Goal: Transaction & Acquisition: Purchase product/service

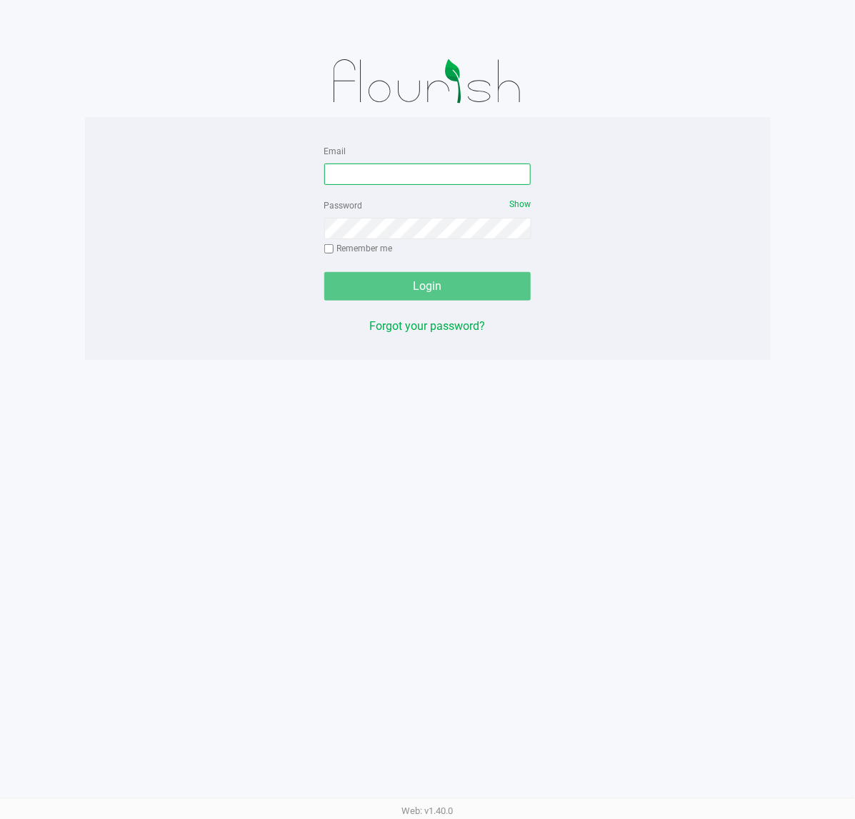
click at [429, 173] on input "Email" at bounding box center [427, 174] width 207 height 21
type input "[EMAIL_ADDRESS][DOMAIN_NAME]"
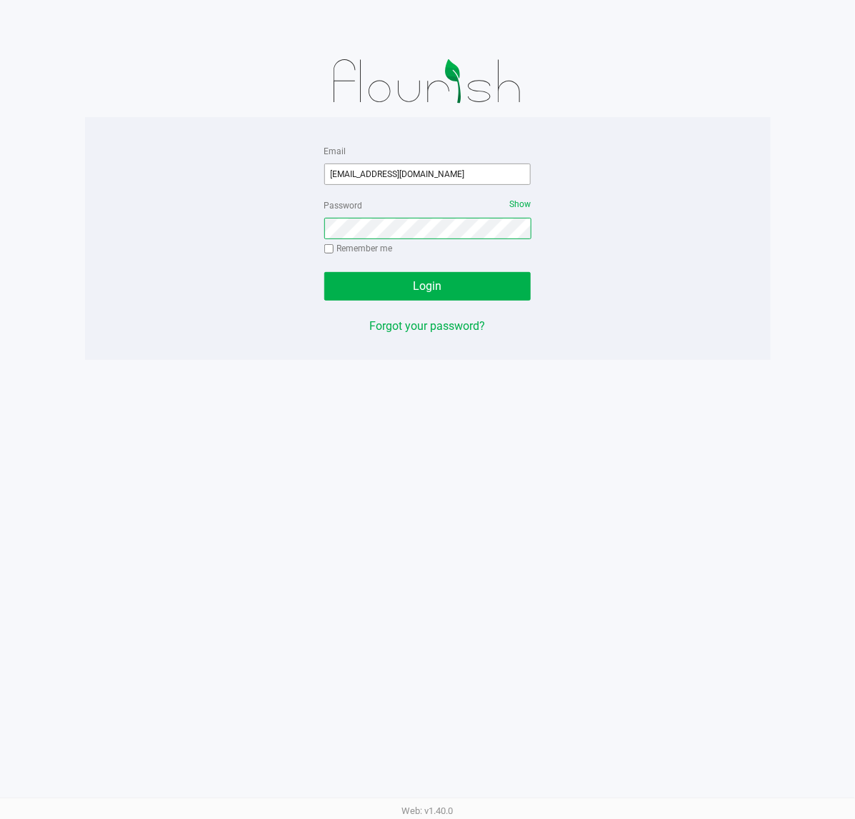
click at [324, 272] on button "Login" at bounding box center [427, 286] width 207 height 29
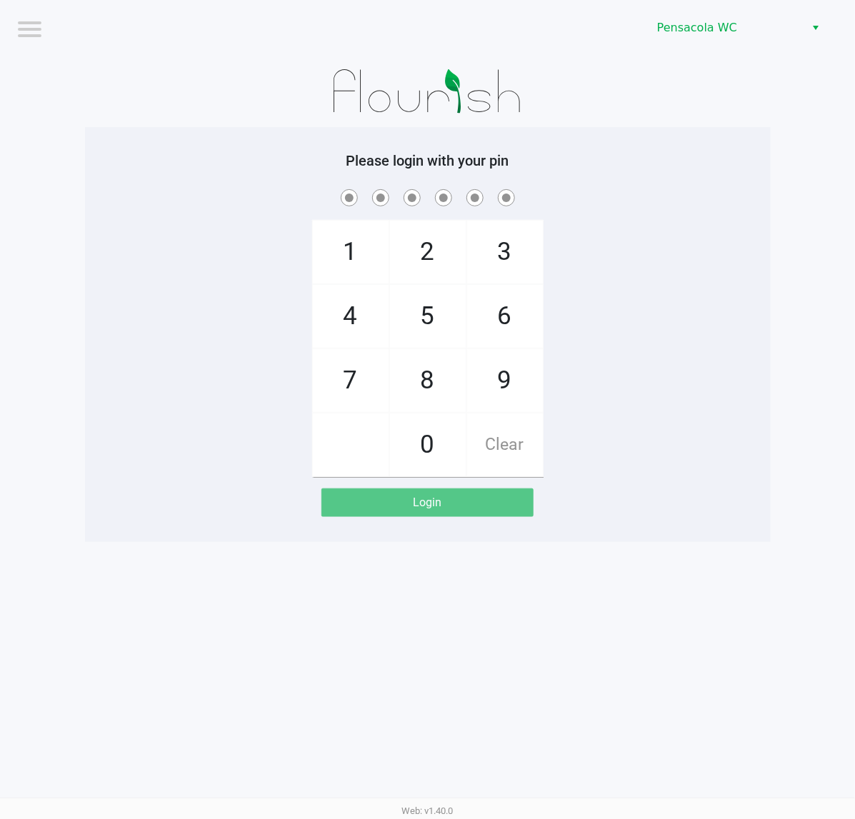
click at [68, 147] on app-pos-login-wrapper "Logout Pensacola WC Please login with your pin 1 4 7 2 5 8 0 3 6 9 Clear Login" at bounding box center [427, 271] width 855 height 542
checkbox input "true"
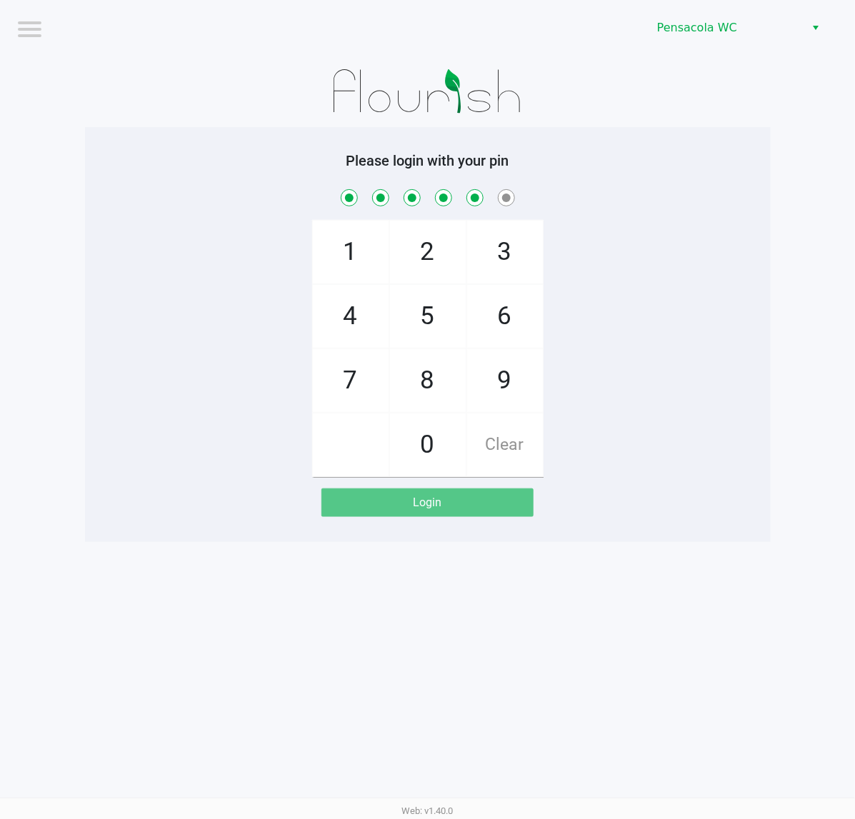
checkbox input "true"
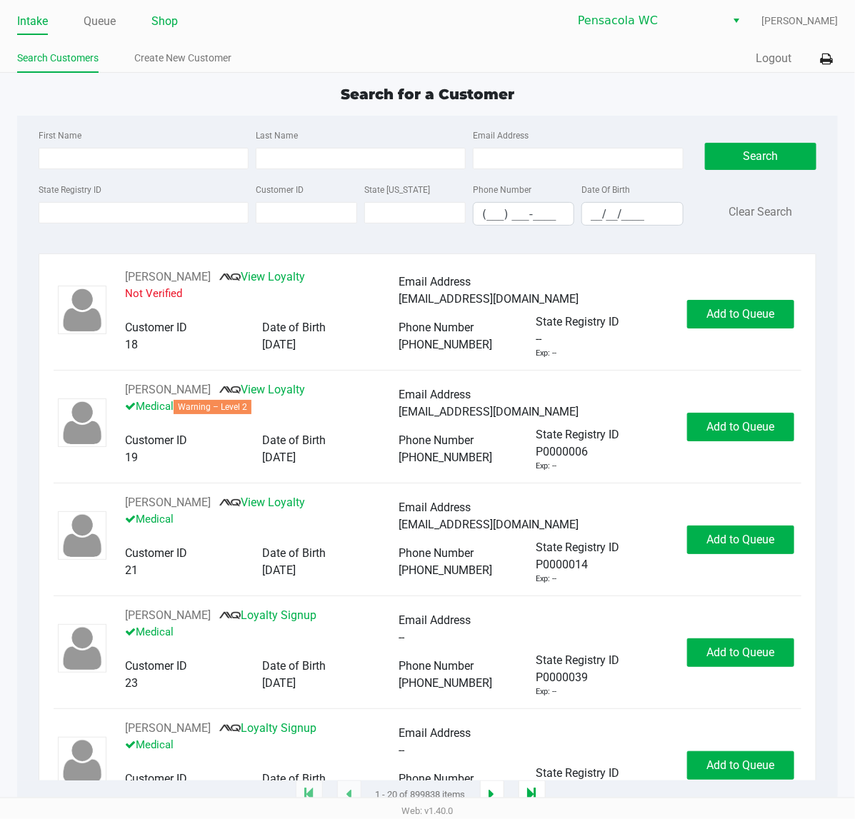
click at [175, 30] on link "Shop" at bounding box center [164, 21] width 26 height 20
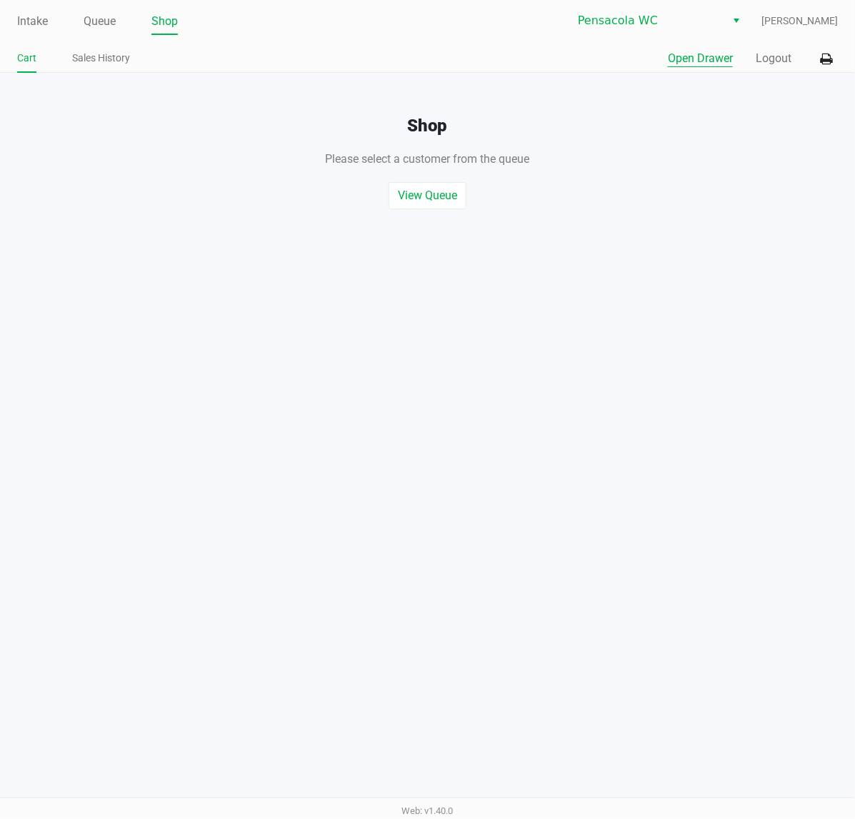
click at [716, 66] on button "Open Drawer" at bounding box center [700, 58] width 65 height 17
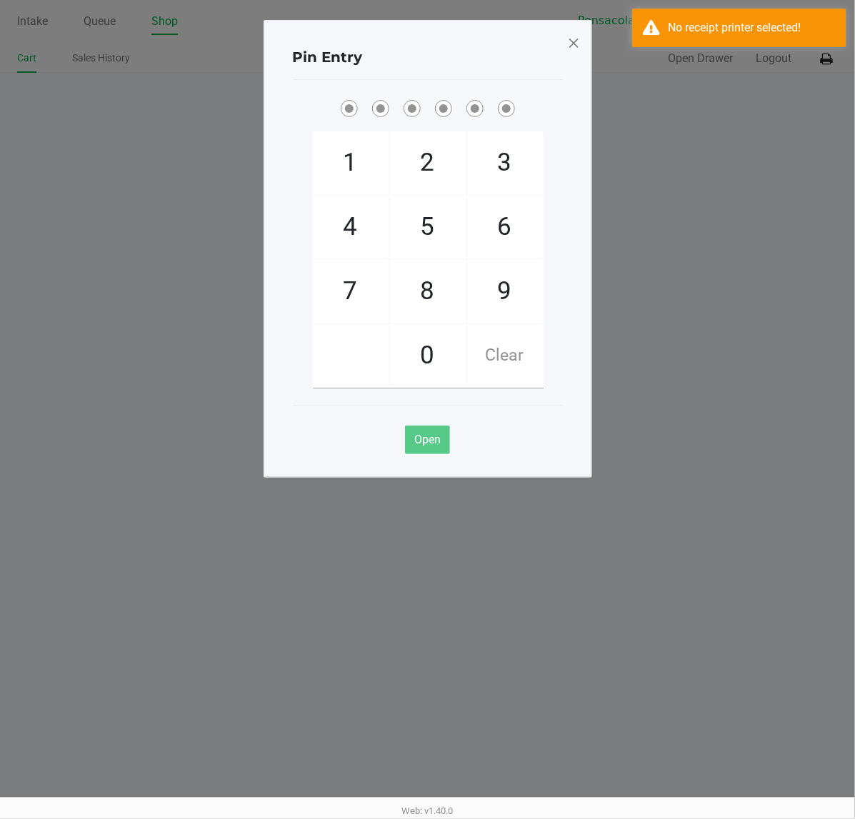
click at [566, 41] on div "Pin Entry 1 4 7 2 5 8 0 3 6 9 Clear Open" at bounding box center [428, 249] width 329 height 458
drag, startPoint x: 637, startPoint y: 33, endPoint x: 664, endPoint y: 26, distance: 28.1
click at [648, 34] on div "No receipt printer selected!" at bounding box center [739, 28] width 214 height 39
drag, startPoint x: 664, startPoint y: 26, endPoint x: 612, endPoint y: 59, distance: 61.6
click at [655, 34] on div "No receipt printer selected!" at bounding box center [739, 28] width 214 height 39
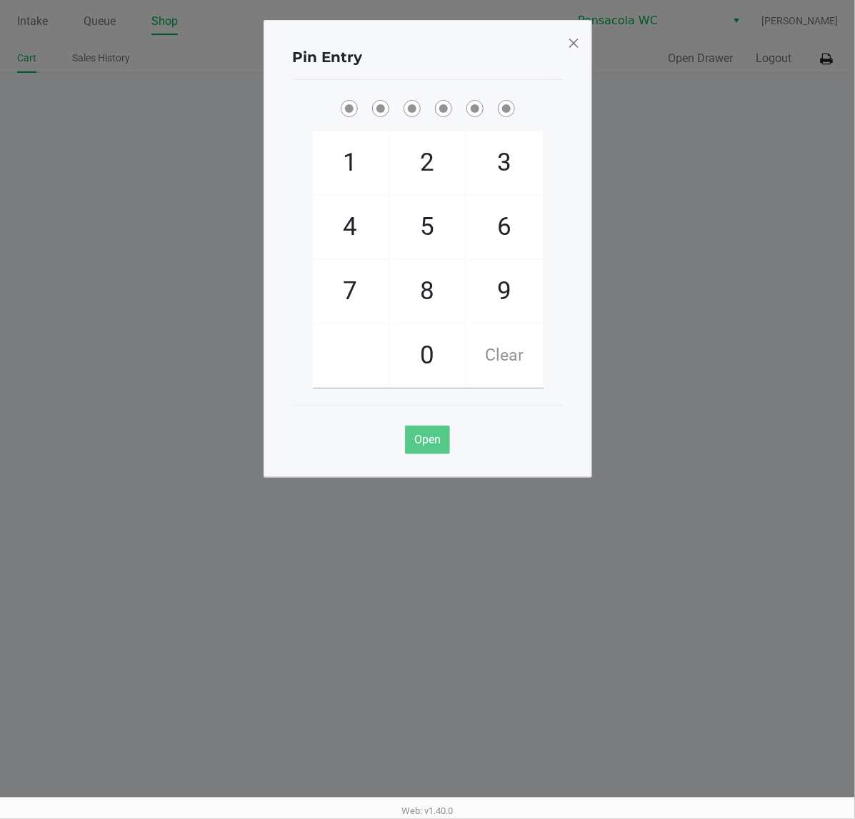
click at [574, 43] on span at bounding box center [573, 42] width 13 height 23
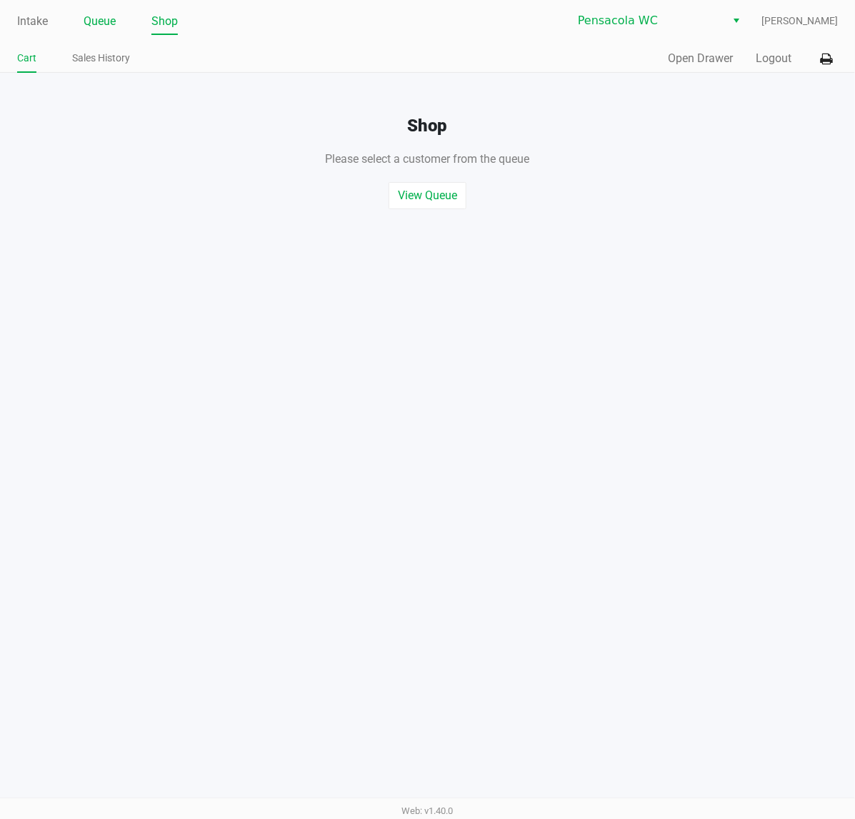
click at [84, 25] on link "Queue" at bounding box center [100, 21] width 32 height 20
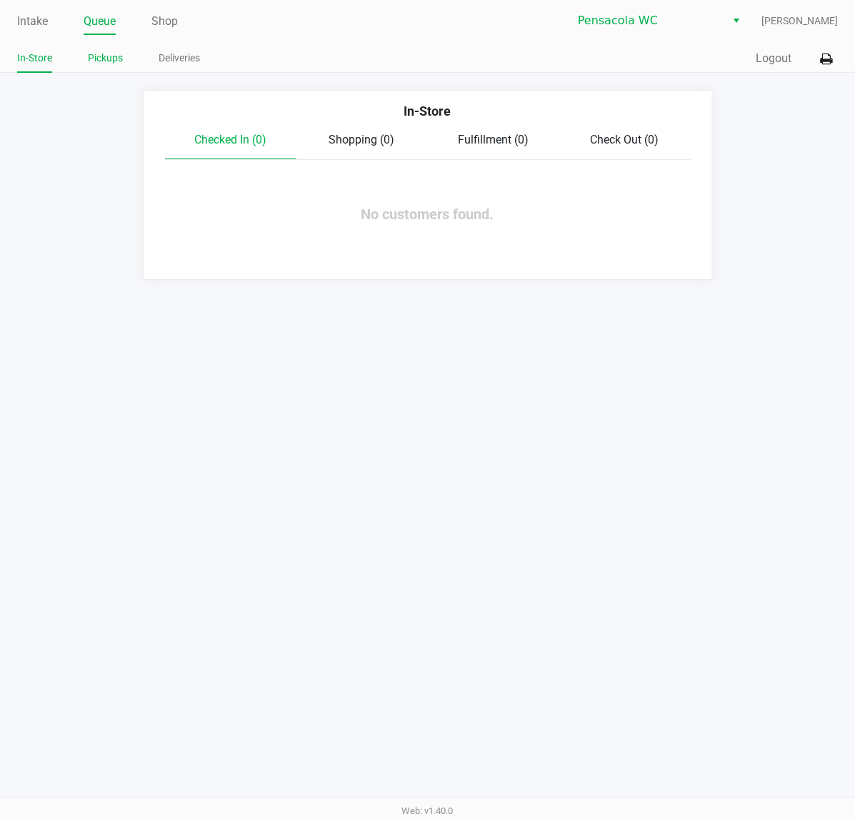
click at [113, 66] on link "Pickups" at bounding box center [105, 58] width 35 height 18
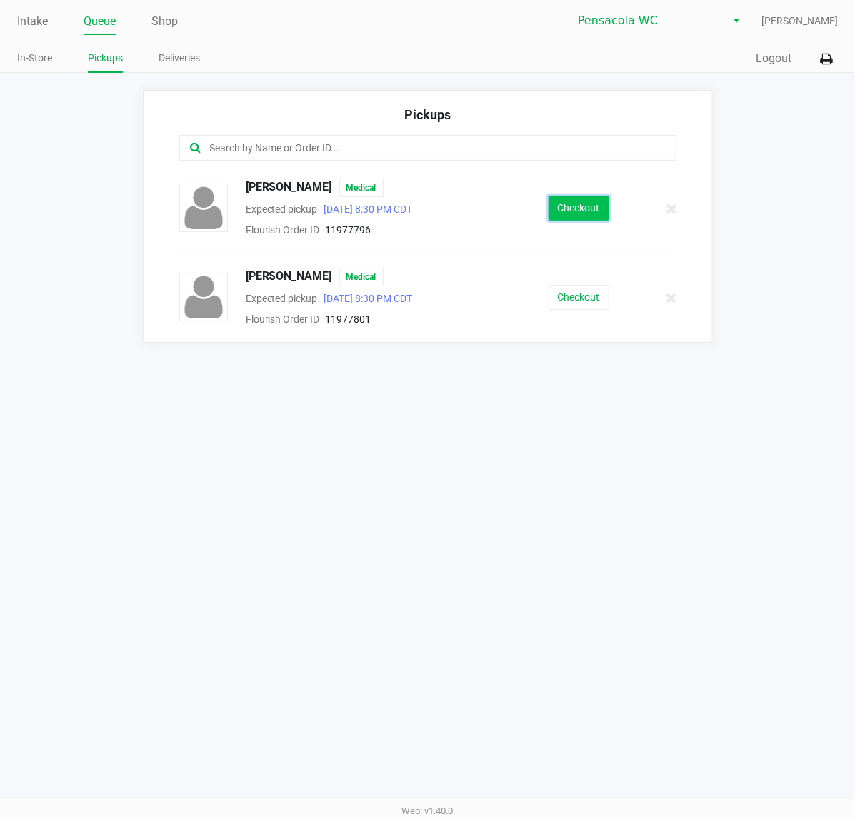
click at [592, 204] on button "Checkout" at bounding box center [579, 208] width 61 height 25
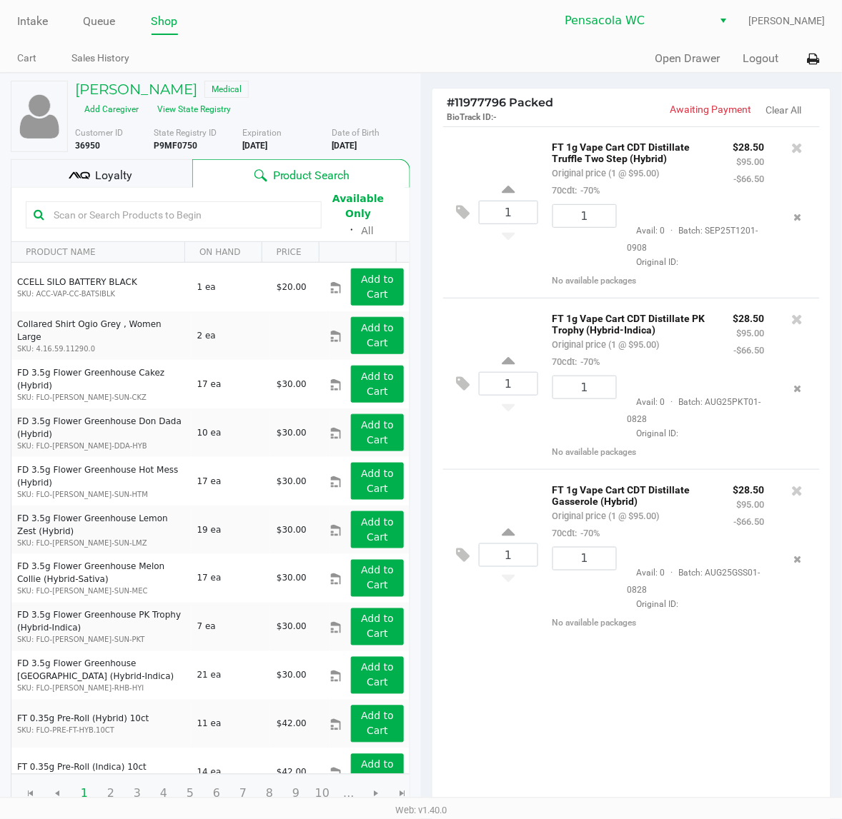
scroll to position [164, 0]
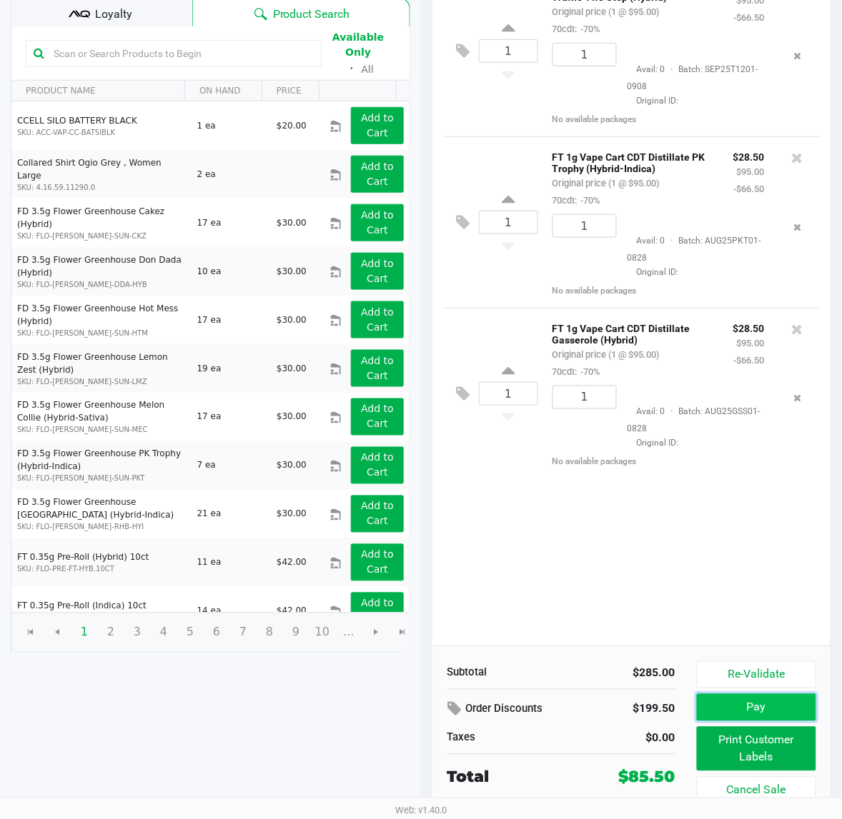
click at [775, 702] on button "Pay" at bounding box center [756, 707] width 119 height 27
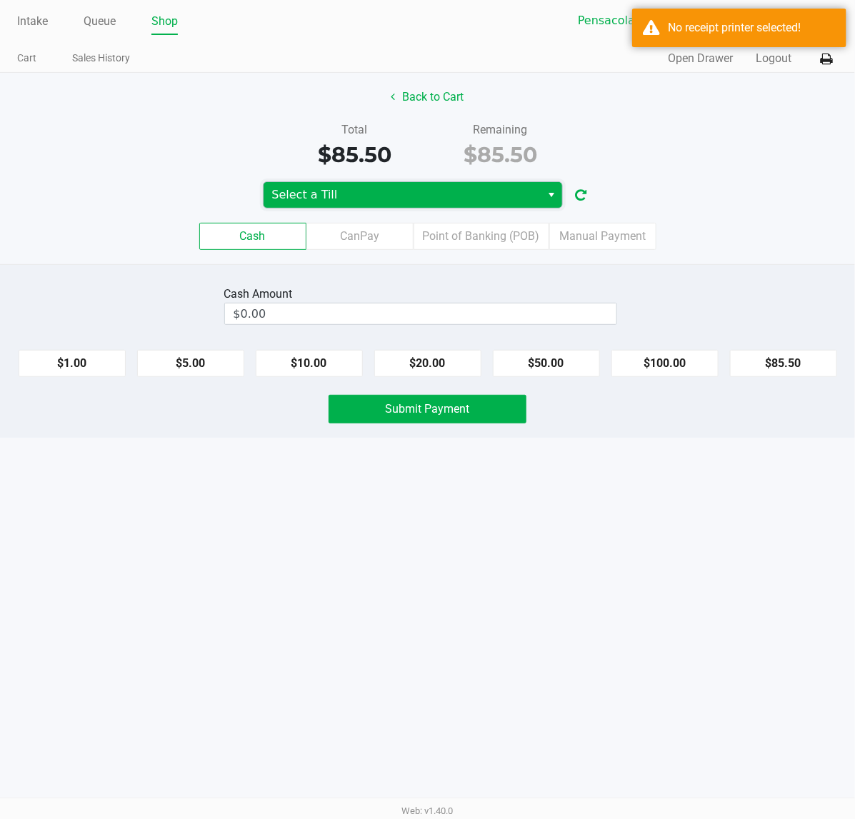
click at [359, 186] on span "Select a Till" at bounding box center [403, 195] width 278 height 26
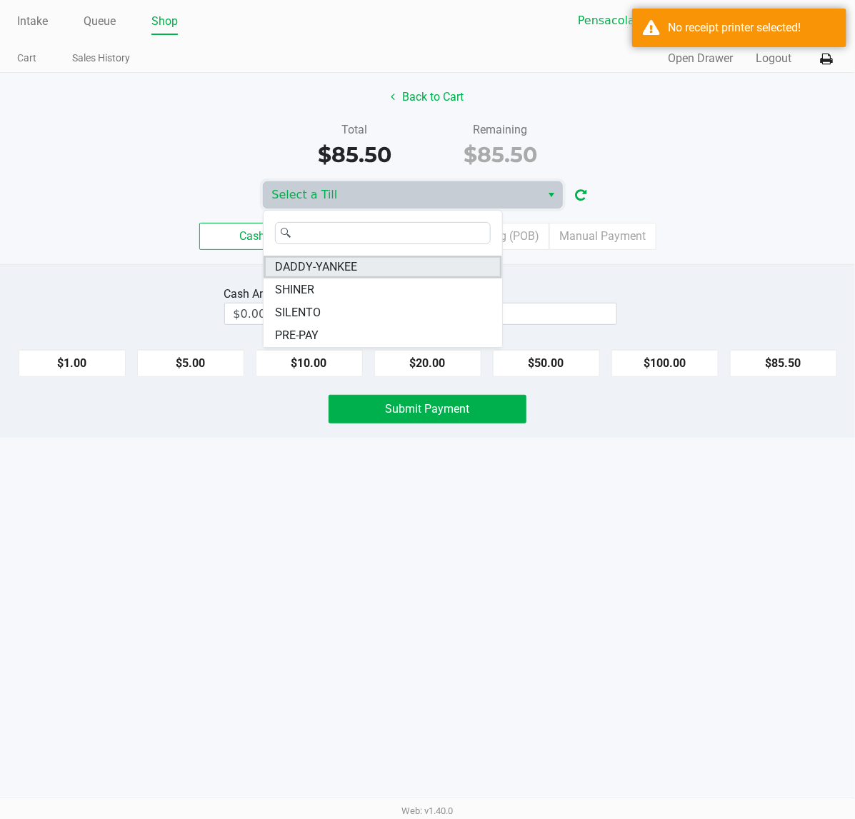
click at [334, 265] on span "DADDY-YANKEE" at bounding box center [316, 267] width 82 height 17
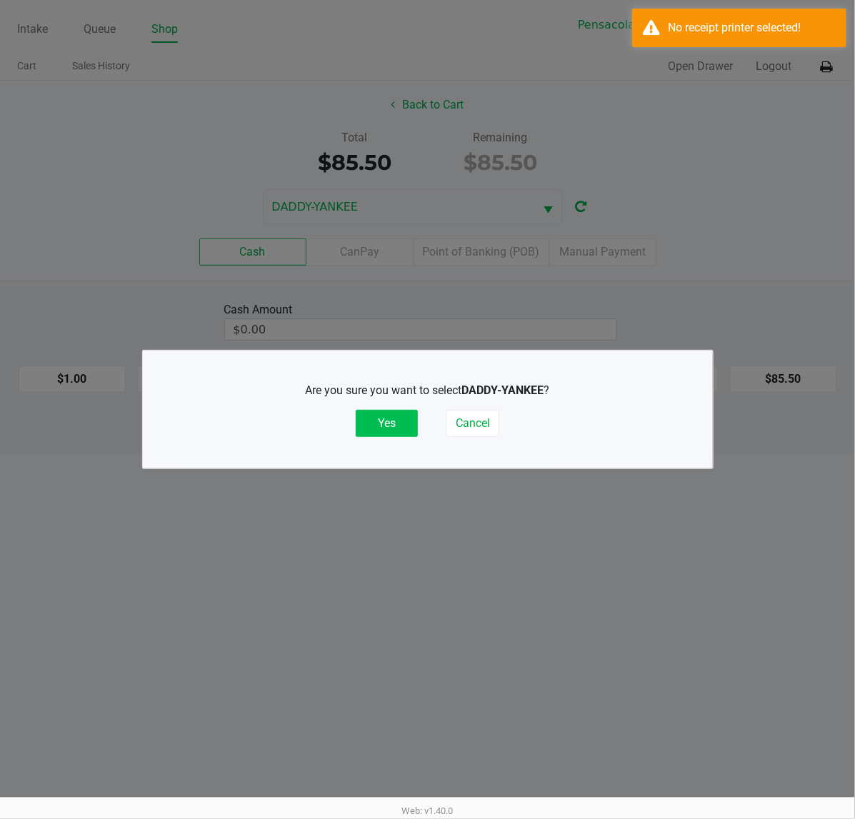
click at [407, 419] on button "Yes" at bounding box center [387, 423] width 62 height 27
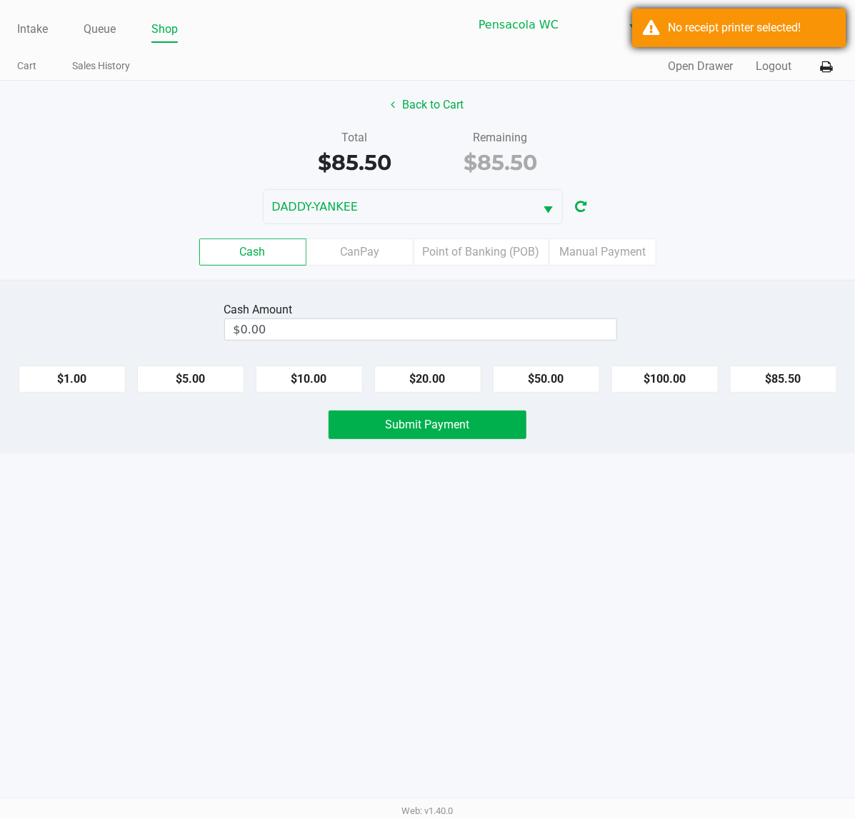
click at [754, 20] on div "No receipt printer selected!" at bounding box center [752, 27] width 168 height 17
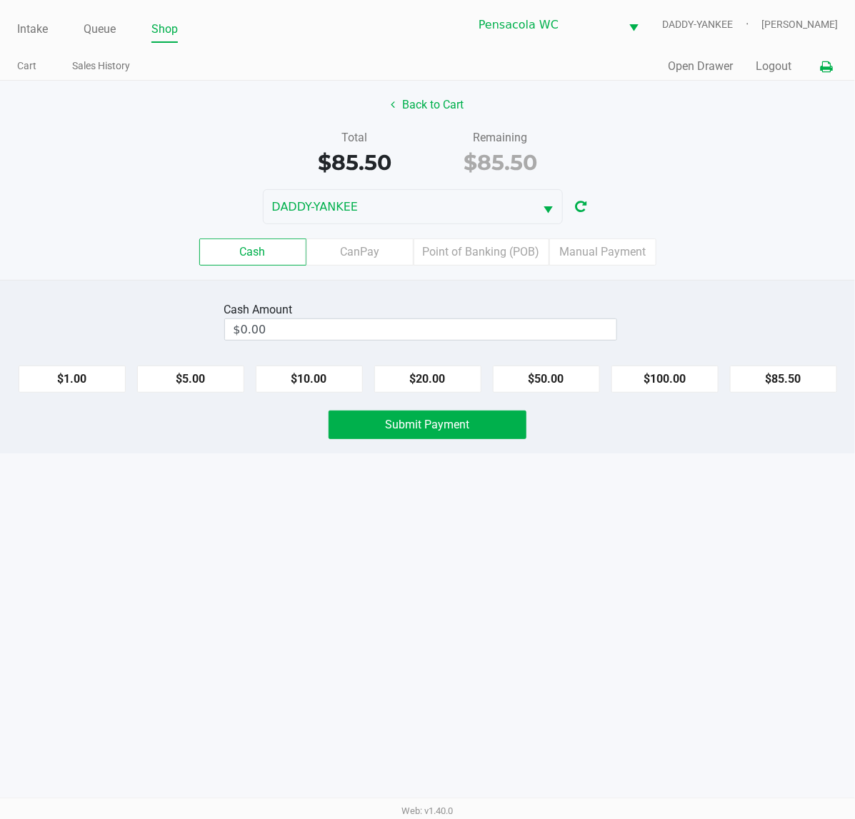
click at [820, 54] on button at bounding box center [826, 67] width 24 height 26
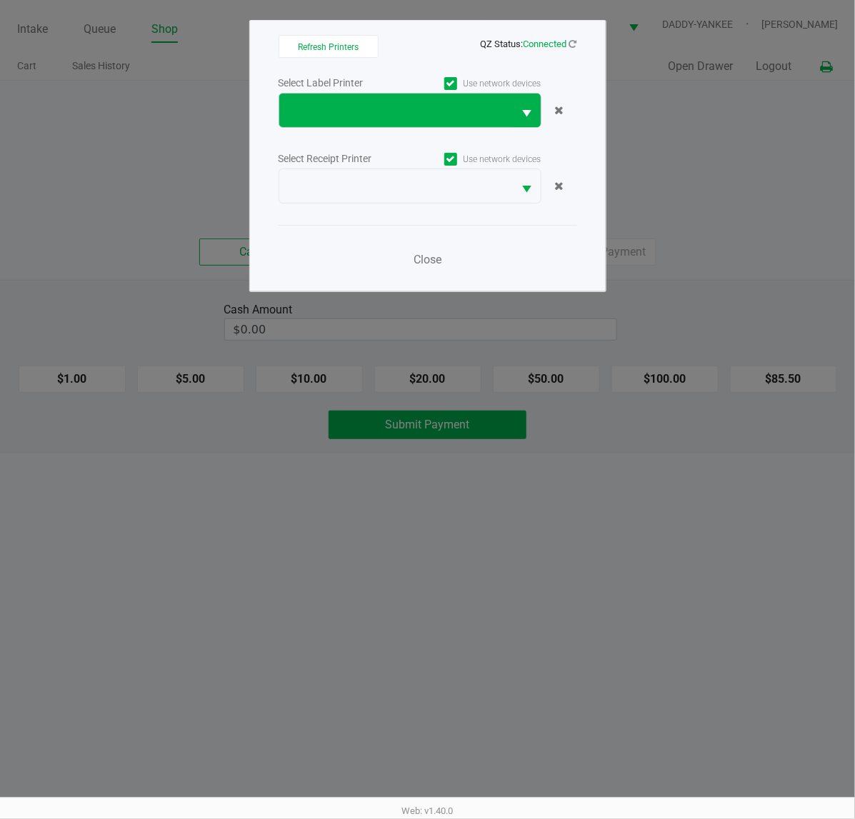
click at [516, 116] on button "Select" at bounding box center [527, 111] width 27 height 34
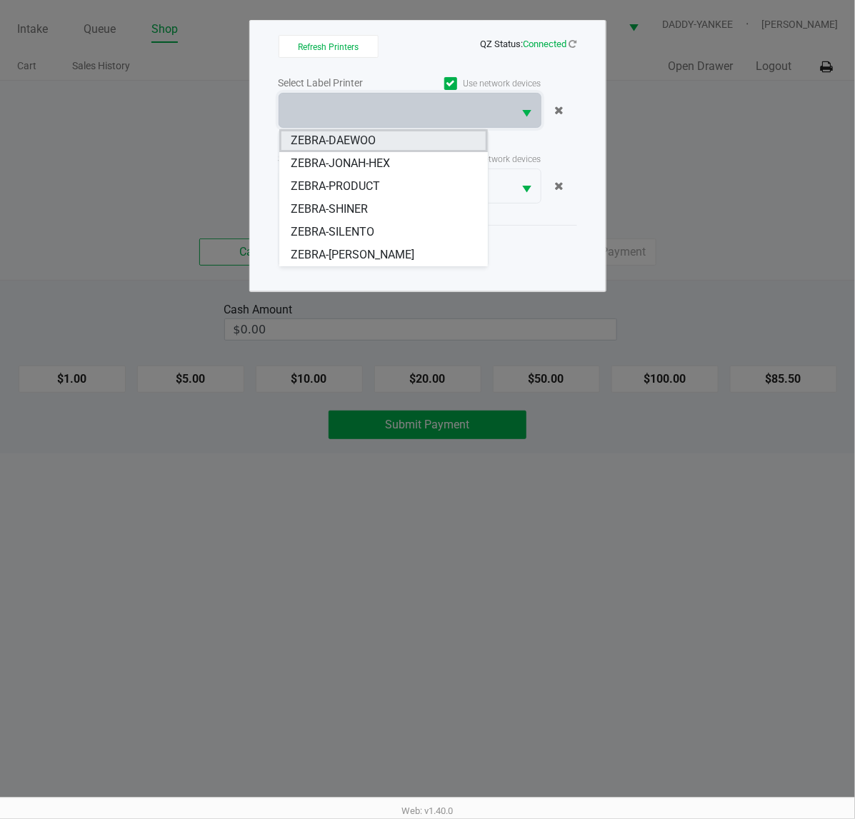
click at [409, 148] on li "ZEBRA-DAEWOO" at bounding box center [383, 140] width 209 height 23
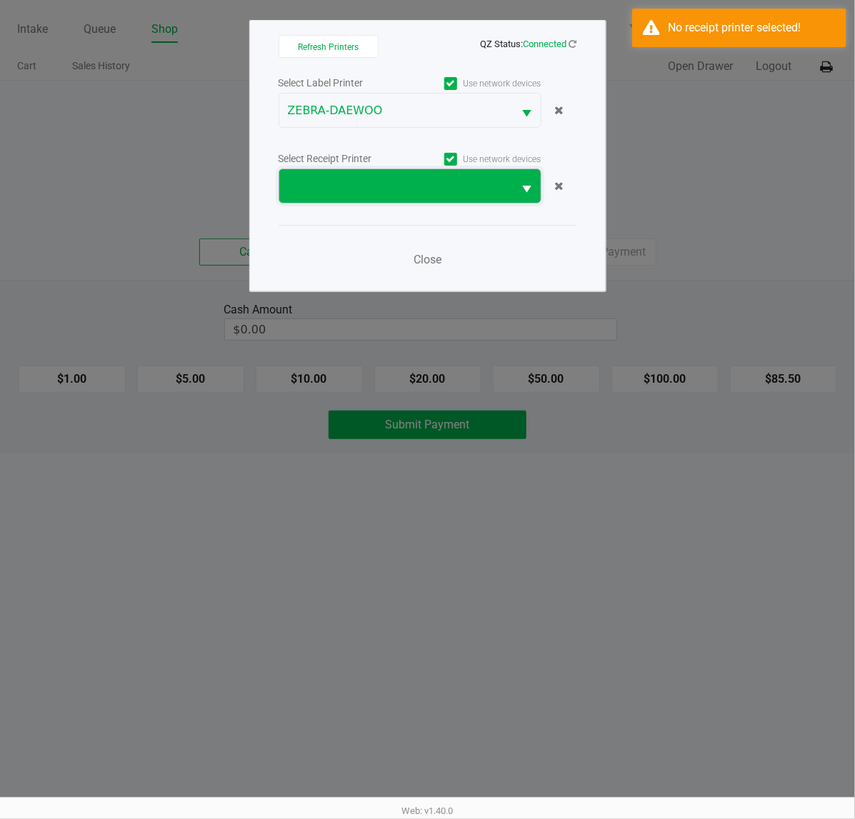
click at [382, 199] on span at bounding box center [396, 186] width 234 height 34
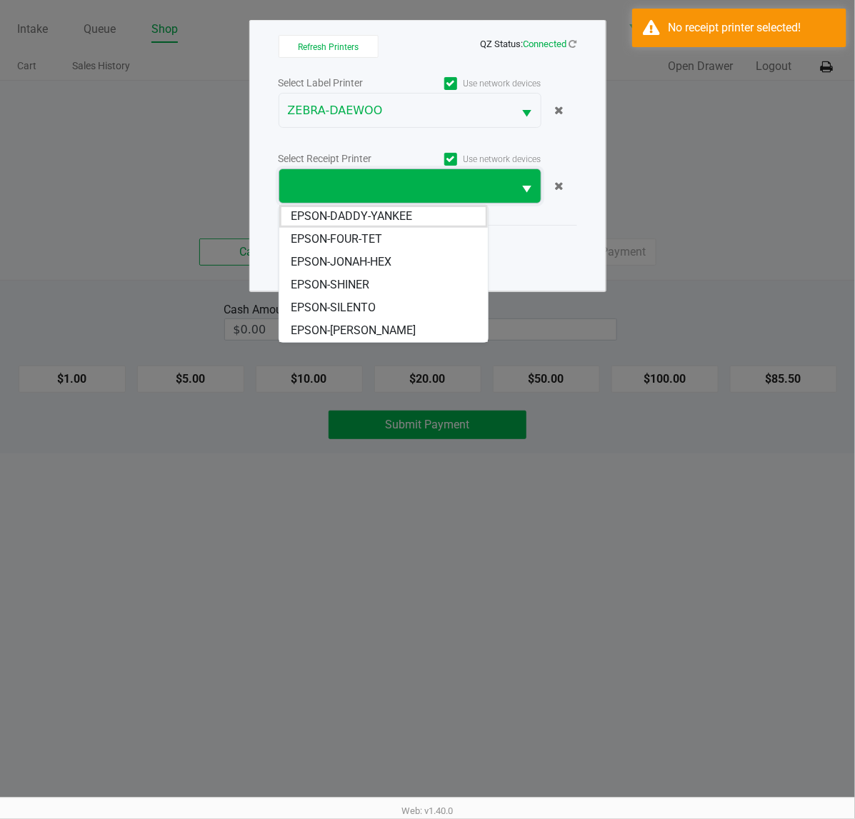
click at [377, 216] on span "EPSON-DADDY-YANKEE" at bounding box center [351, 216] width 121 height 17
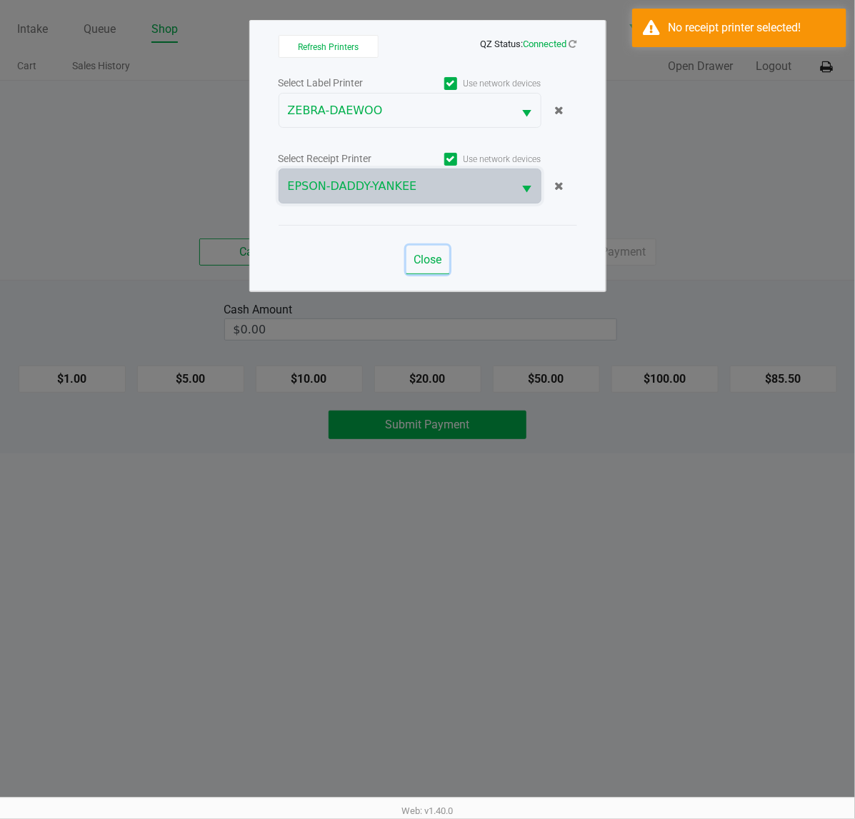
drag, startPoint x: 424, startPoint y: 259, endPoint x: 713, endPoint y: 169, distance: 303.0
click at [427, 259] on span "Close" at bounding box center [428, 260] width 28 height 14
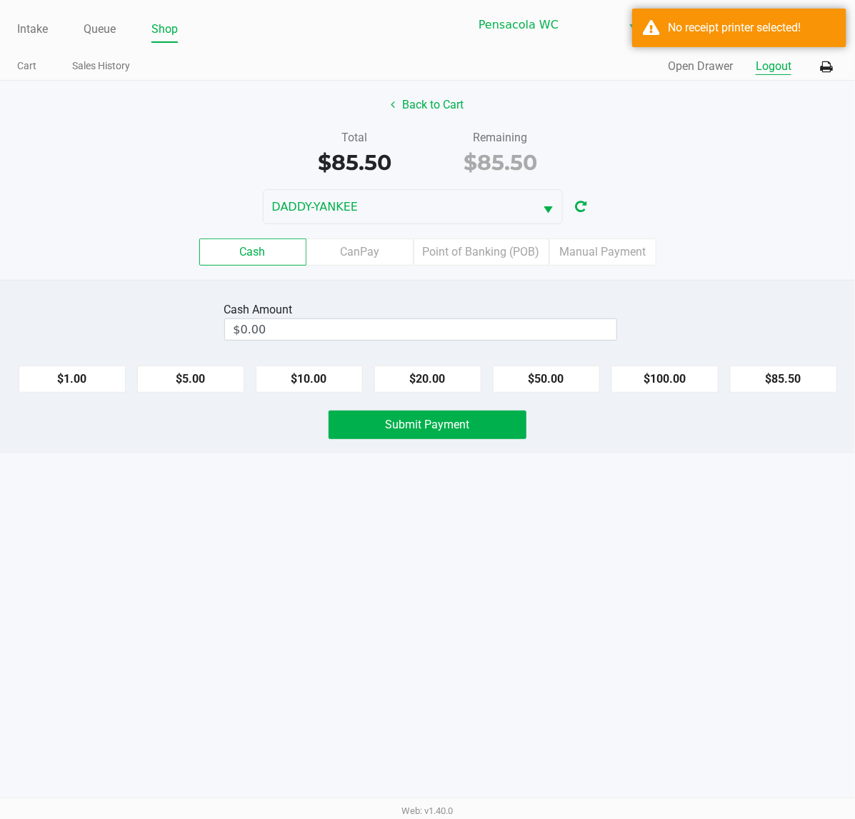
click at [772, 63] on button "Logout" at bounding box center [774, 66] width 36 height 17
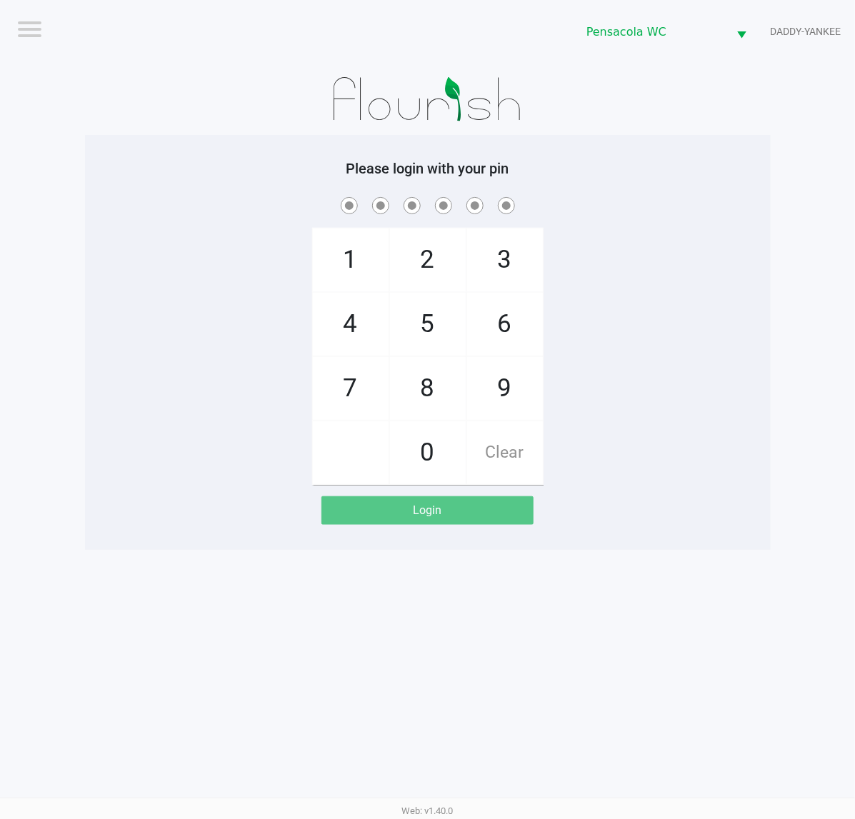
click at [370, 255] on span "1" at bounding box center [351, 260] width 76 height 63
checkbox input "true"
click at [368, 256] on span "1" at bounding box center [351, 260] width 76 height 63
checkbox input "true"
click at [437, 437] on span "0" at bounding box center [428, 453] width 76 height 63
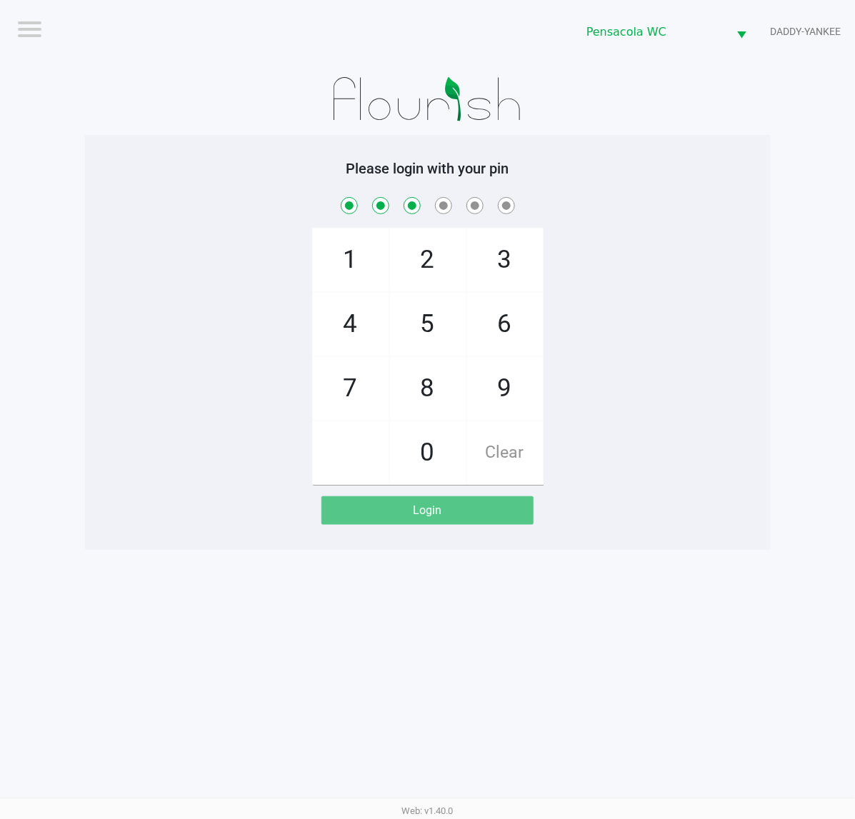
checkbox input "true"
click at [331, 316] on span "4" at bounding box center [351, 324] width 76 height 63
checkbox input "true"
click at [431, 466] on span "0" at bounding box center [428, 453] width 76 height 63
checkbox input "true"
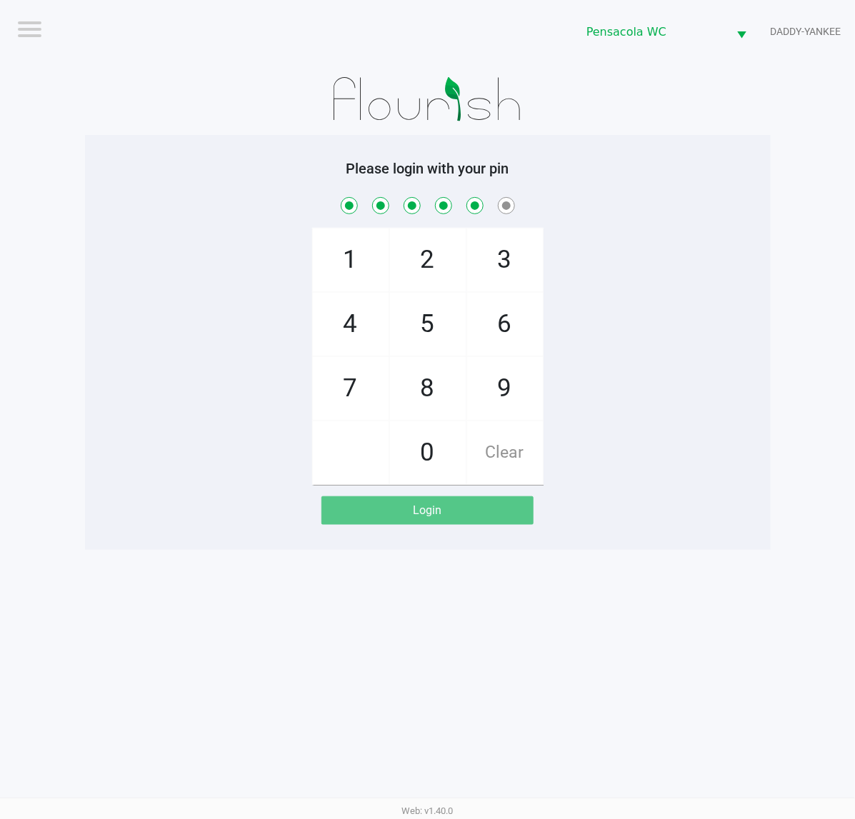
click at [363, 394] on span "7" at bounding box center [351, 388] width 76 height 63
checkbox input "true"
